Goal: Task Accomplishment & Management: Complete application form

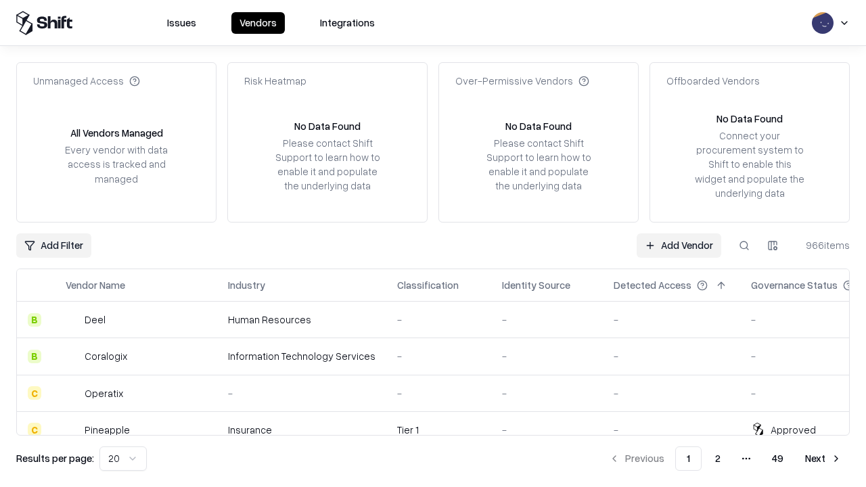
click at [679, 245] on link "Add Vendor" at bounding box center [679, 246] width 85 height 24
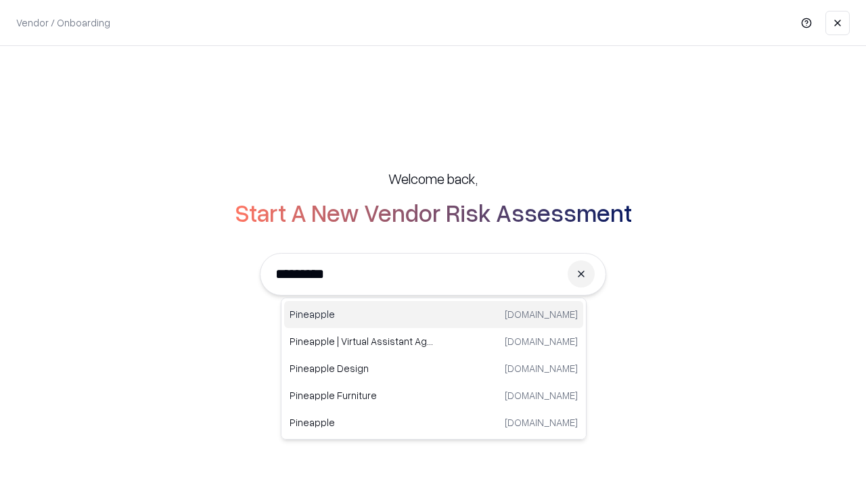
click at [434, 315] on div "Pineapple [DOMAIN_NAME]" at bounding box center [433, 314] width 299 height 27
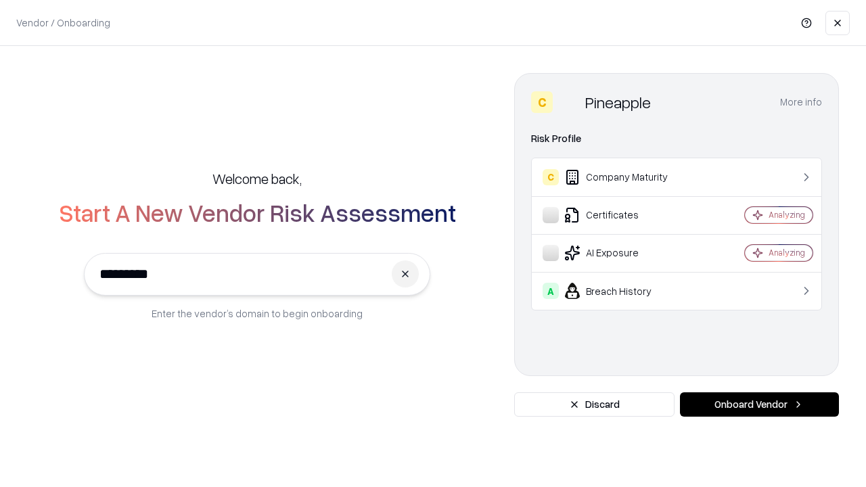
type input "*********"
click at [759, 405] on button "Onboard Vendor" at bounding box center [759, 405] width 159 height 24
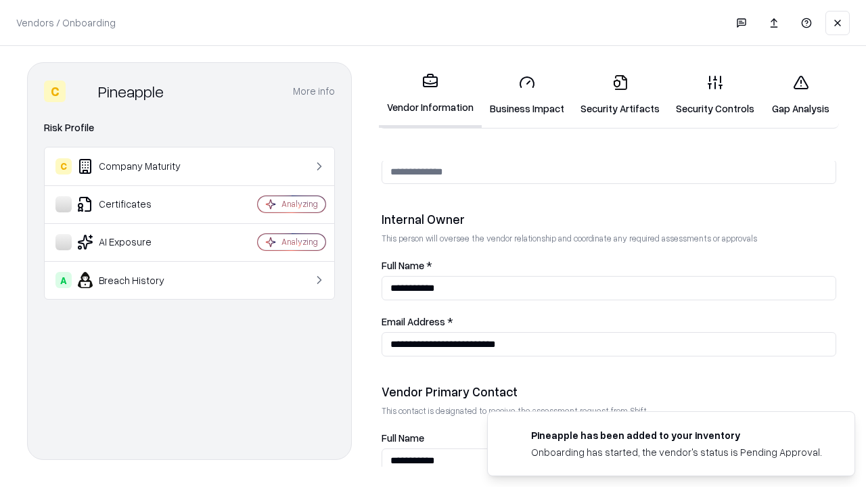
scroll to position [701, 0]
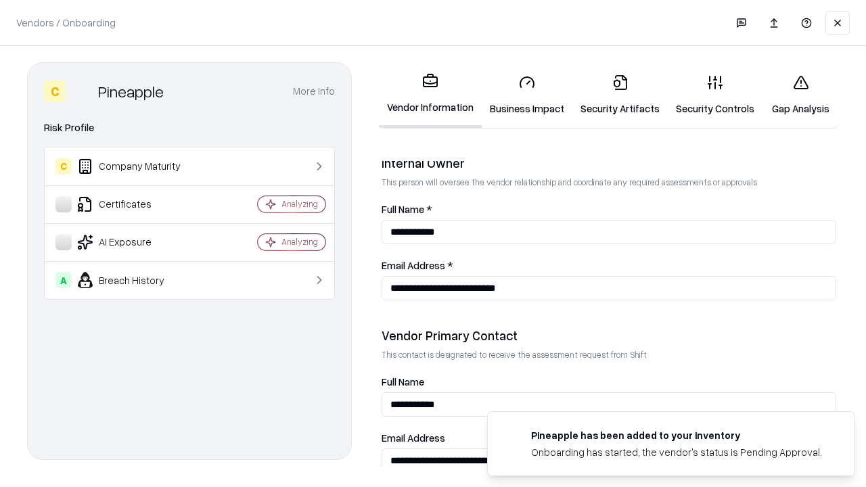
click at [527, 95] on link "Business Impact" at bounding box center [527, 95] width 91 height 63
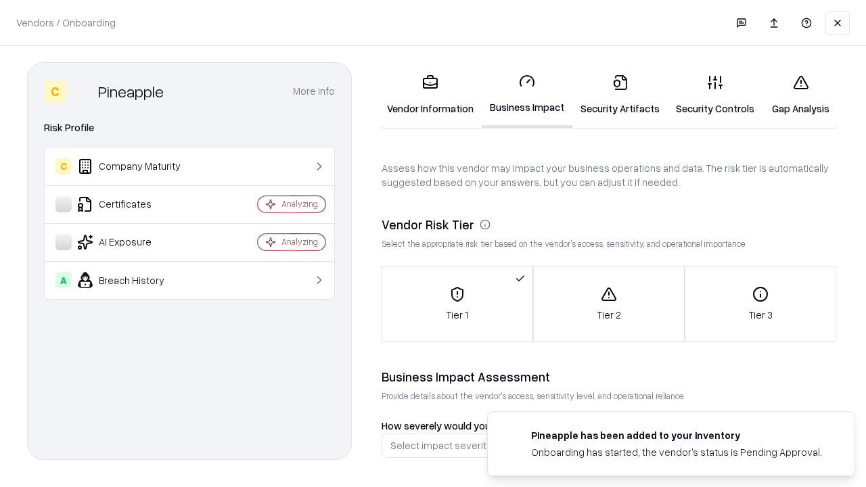
click at [620, 95] on link "Security Artifacts" at bounding box center [620, 95] width 95 height 63
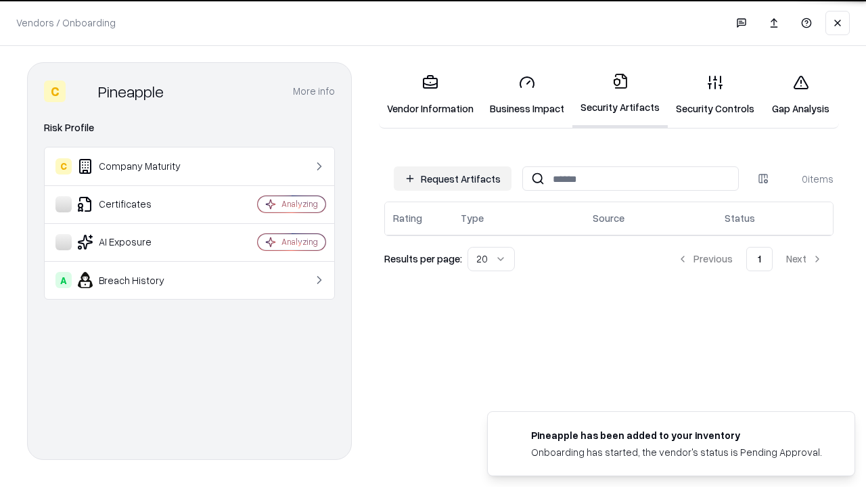
click at [453, 178] on button "Request Artifacts" at bounding box center [453, 179] width 118 height 24
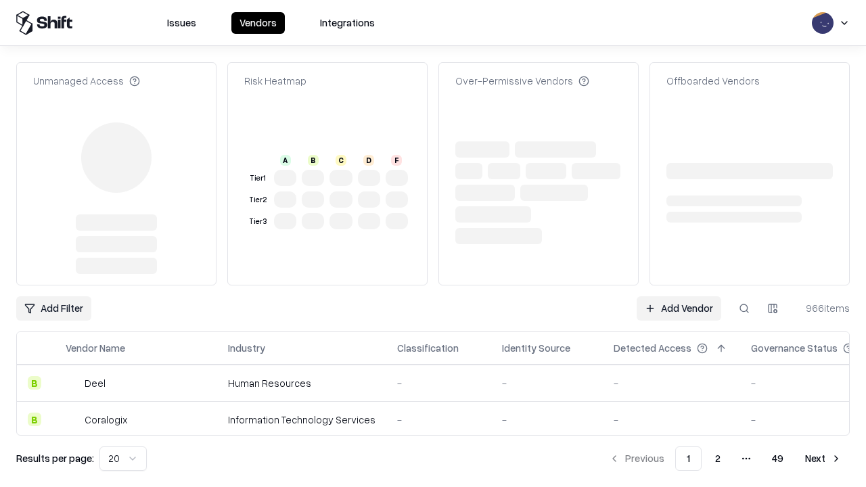
click at [679, 296] on link "Add Vendor" at bounding box center [679, 308] width 85 height 24
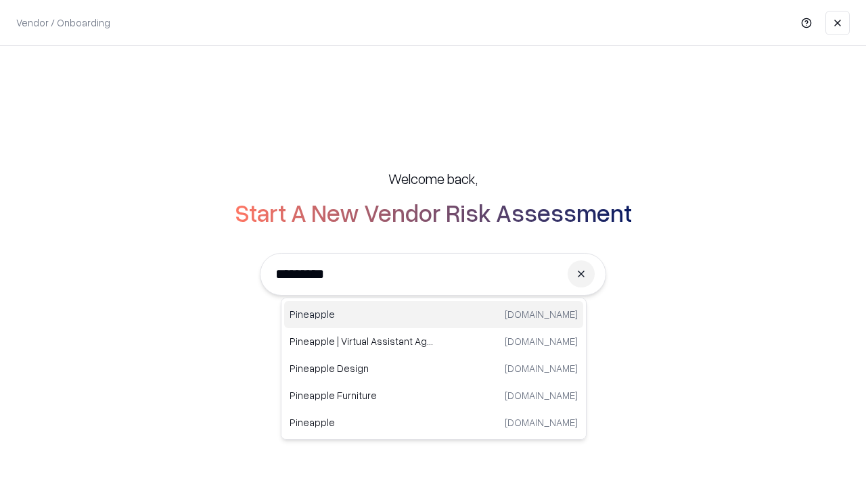
click at [434, 315] on div "Pineapple [DOMAIN_NAME]" at bounding box center [433, 314] width 299 height 27
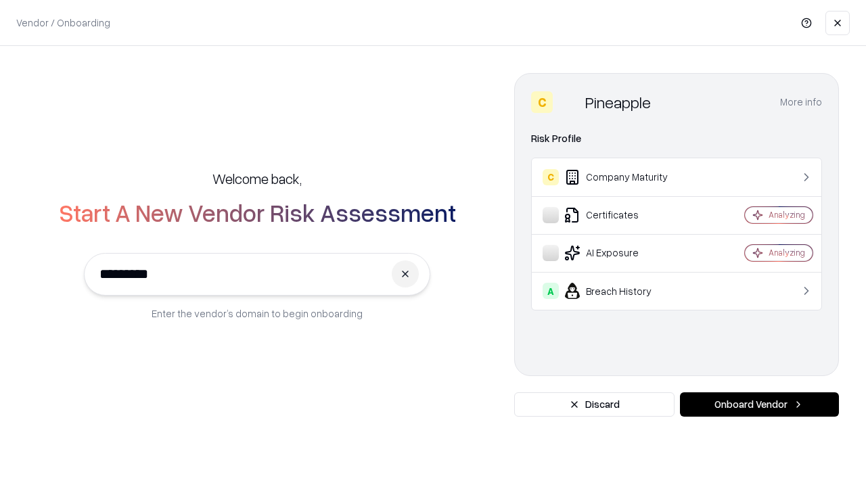
type input "*********"
click at [759, 405] on button "Onboard Vendor" at bounding box center [759, 405] width 159 height 24
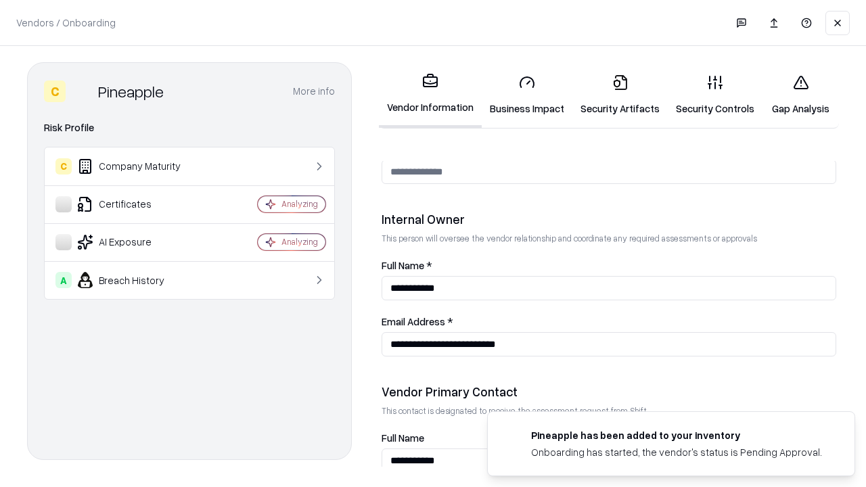
scroll to position [701, 0]
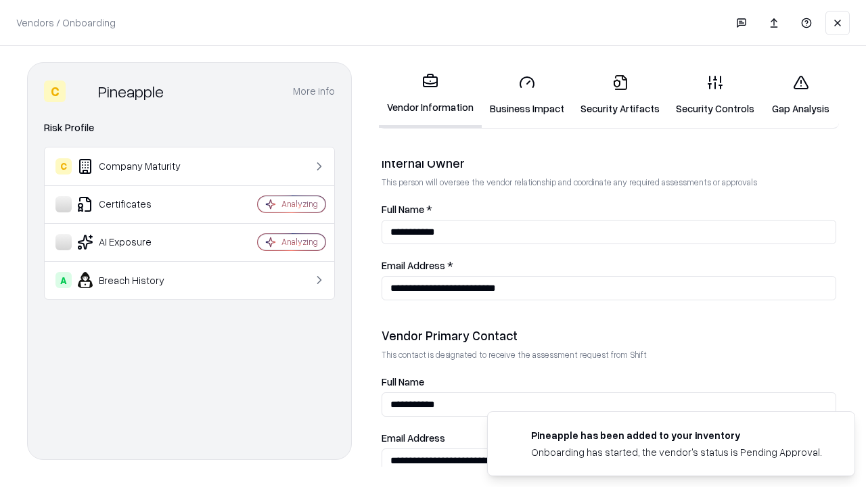
click at [801, 95] on link "Gap Analysis" at bounding box center [801, 95] width 76 height 63
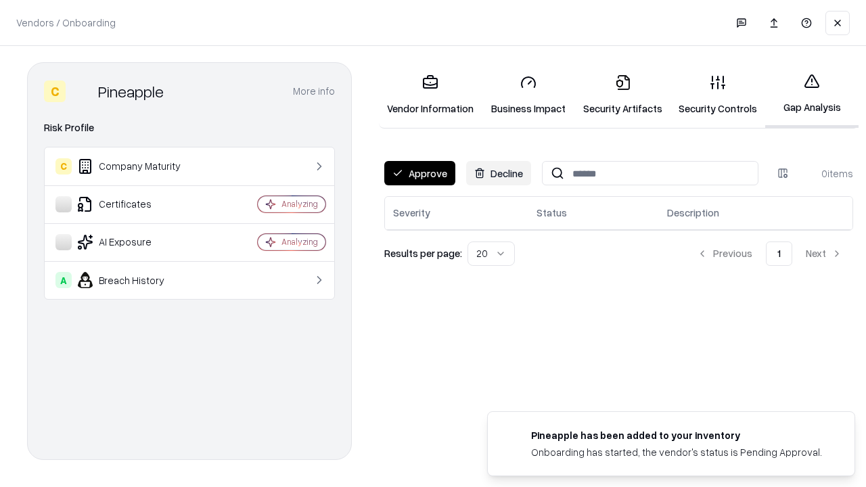
click at [420, 173] on button "Approve" at bounding box center [419, 173] width 71 height 24
